Goal: Information Seeking & Learning: Check status

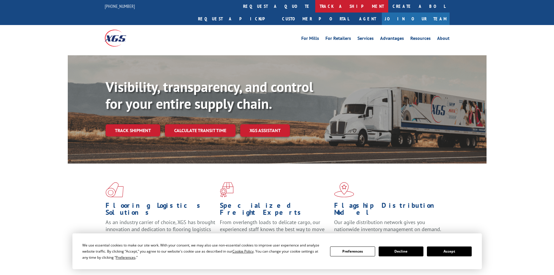
click at [315, 7] on link "track a shipment" at bounding box center [351, 6] width 73 height 13
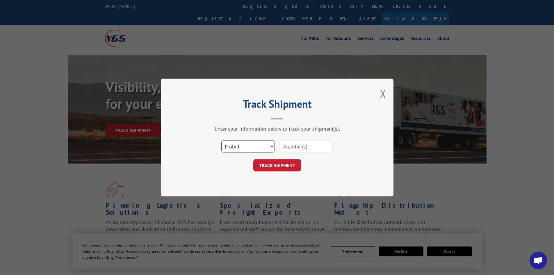
drag, startPoint x: 244, startPoint y: 147, endPoint x: 240, endPoint y: 151, distance: 6.6
click at [243, 150] on select "Select category... Probill BOL PO" at bounding box center [248, 146] width 54 height 12
select select "po"
click at [221, 140] on select "Select category... Probill BOL PO" at bounding box center [248, 146] width 54 height 12
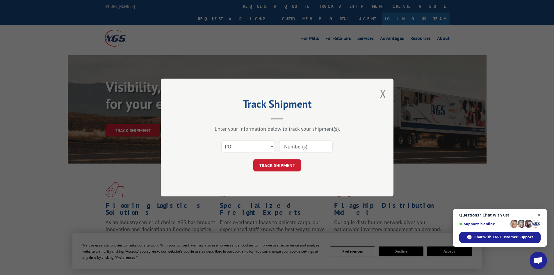
click at [539, 215] on span "Close chat" at bounding box center [539, 214] width 7 height 7
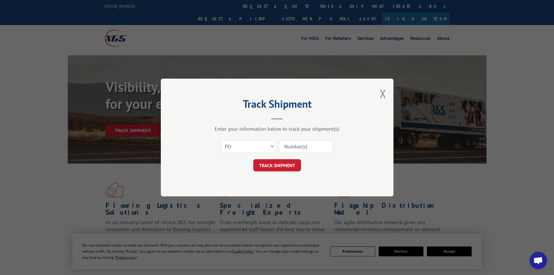
click at [289, 146] on input at bounding box center [306, 146] width 54 height 12
type input "52534397"
click at [253, 159] on button "TRACK SHIPMENT" at bounding box center [277, 165] width 48 height 12
